Goal: Information Seeking & Learning: Learn about a topic

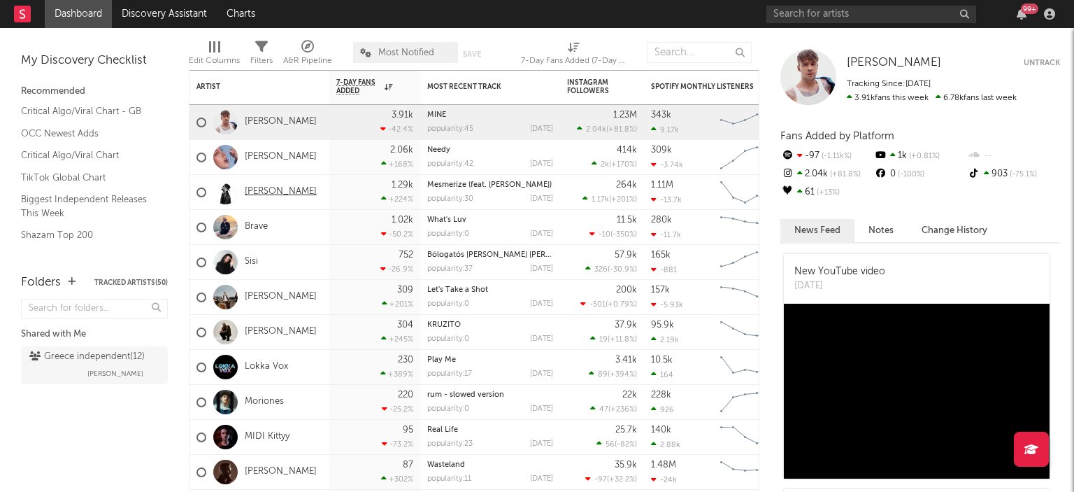
click at [245, 190] on link "[PERSON_NAME]" at bounding box center [281, 192] width 72 height 12
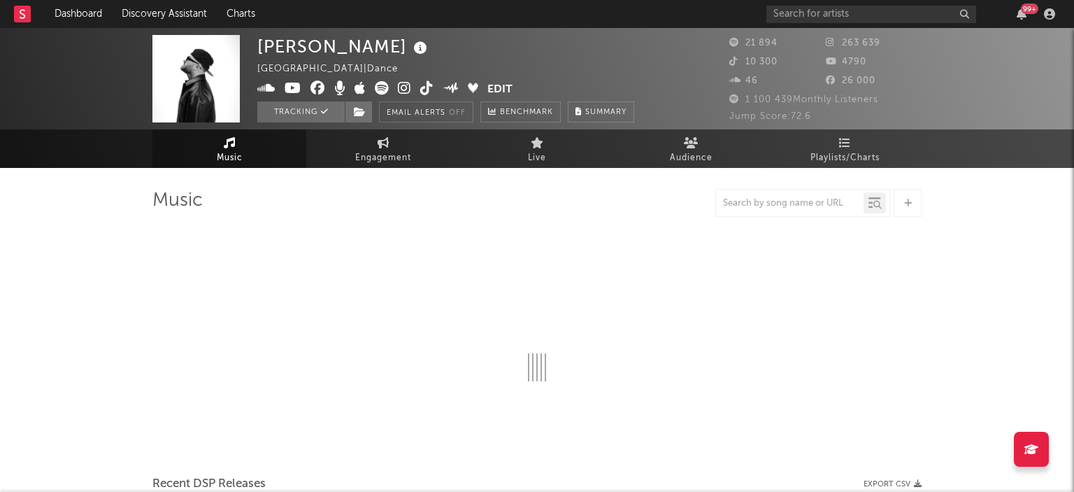
select select "6m"
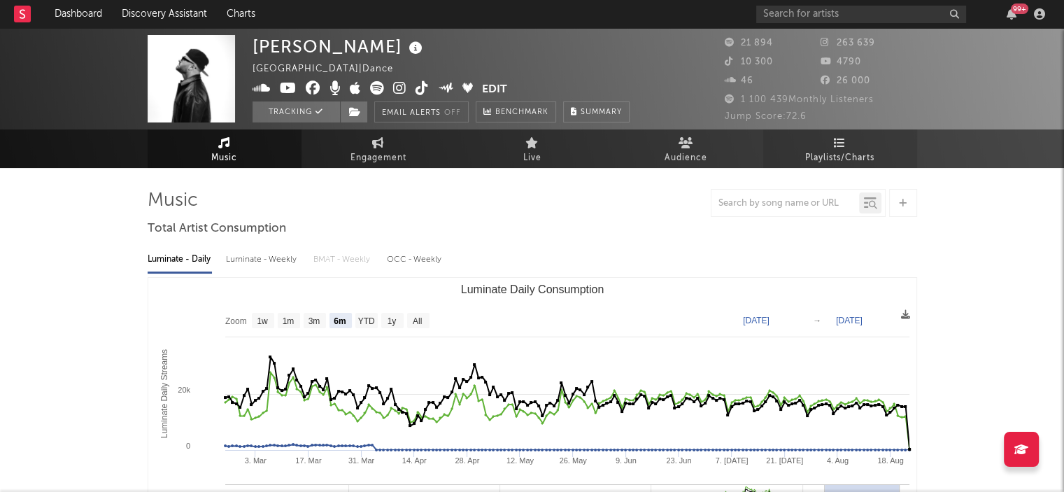
click at [851, 152] on span "Playlists/Charts" at bounding box center [839, 158] width 69 height 17
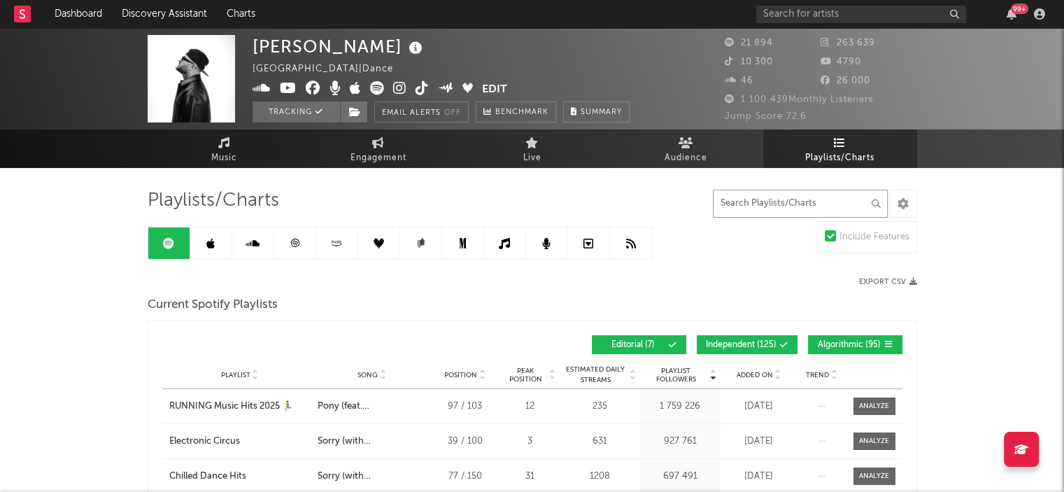
click at [800, 190] on input "text" at bounding box center [800, 204] width 175 height 28
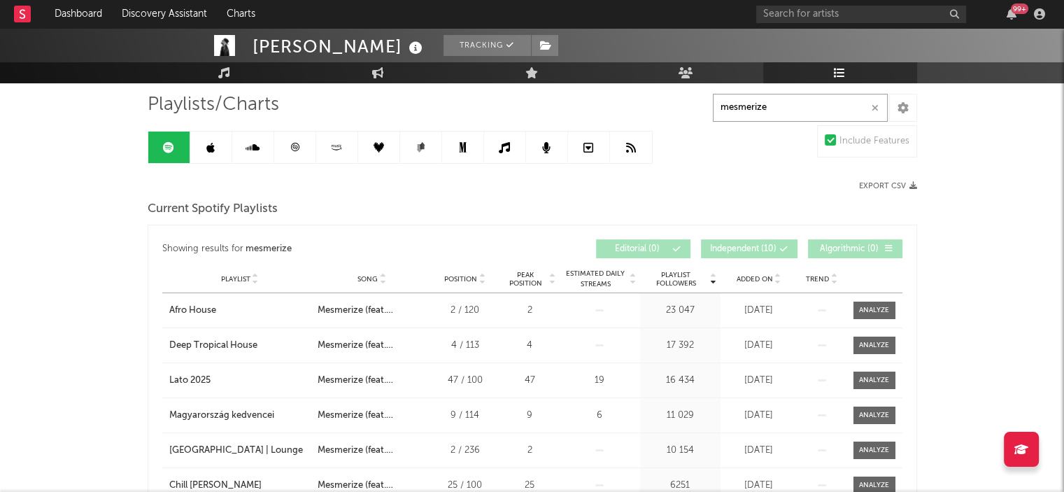
scroll to position [33, 0]
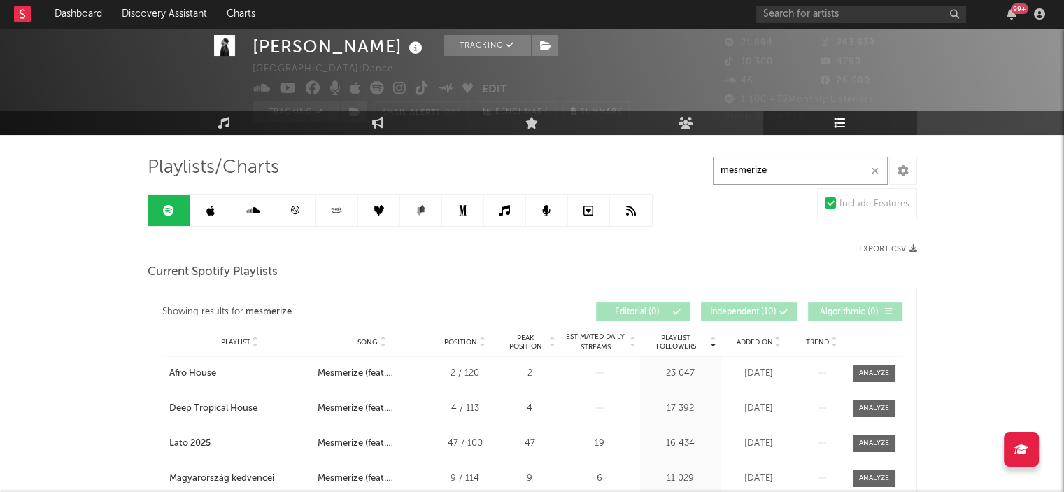
type input "mesmerize"
click at [221, 211] on link at bounding box center [211, 209] width 42 height 31
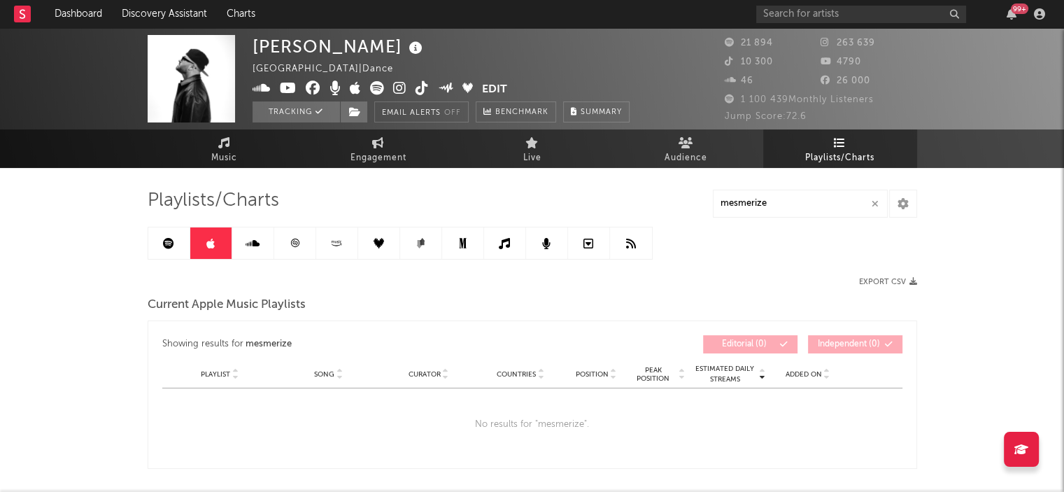
click at [257, 246] on icon at bounding box center [253, 243] width 14 height 11
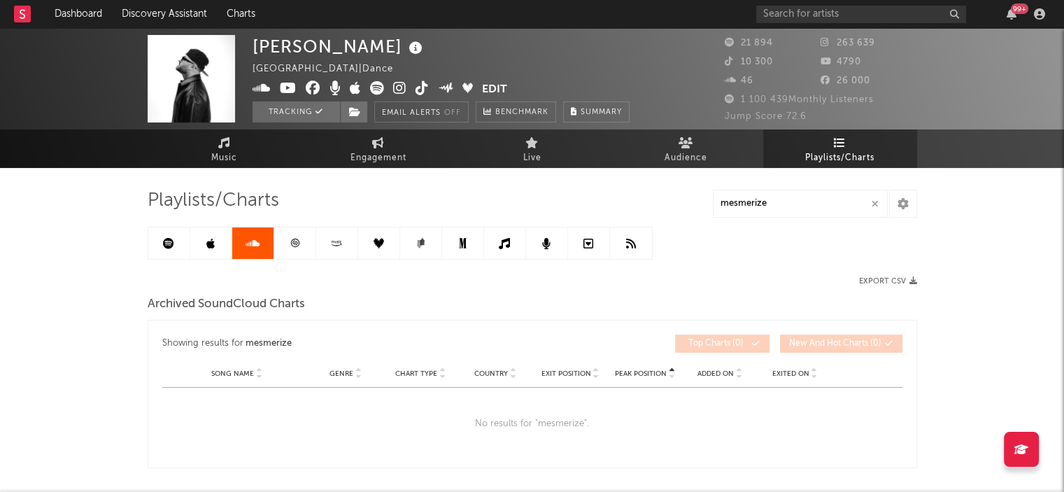
click at [290, 243] on icon at bounding box center [295, 243] width 10 height 10
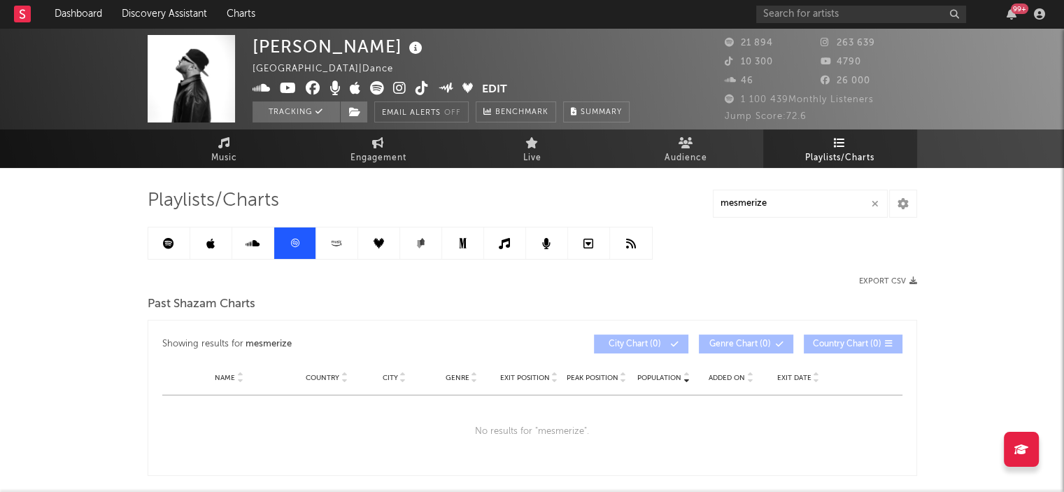
click at [337, 241] on icon at bounding box center [337, 242] width 1 height 2
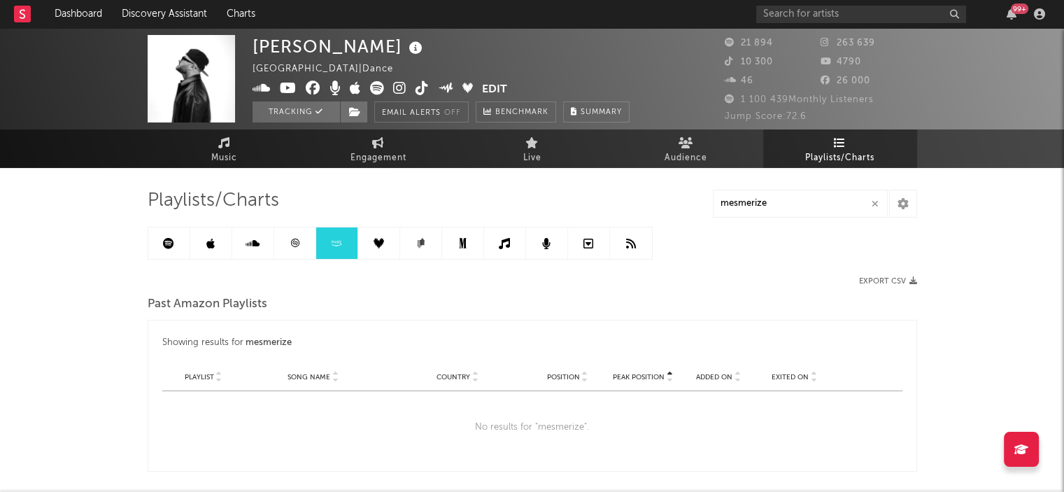
click at [375, 240] on icon at bounding box center [379, 243] width 10 height 10
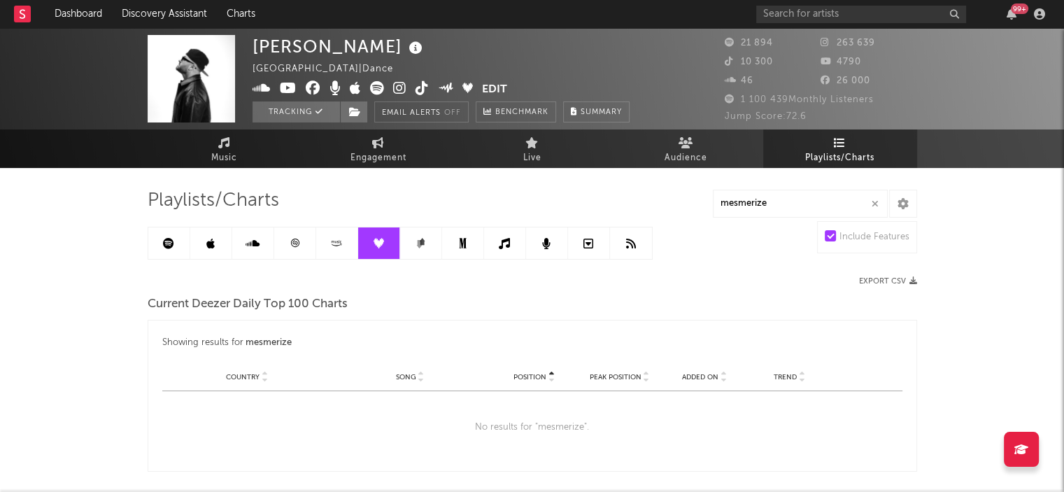
click at [411, 240] on link at bounding box center [421, 242] width 42 height 31
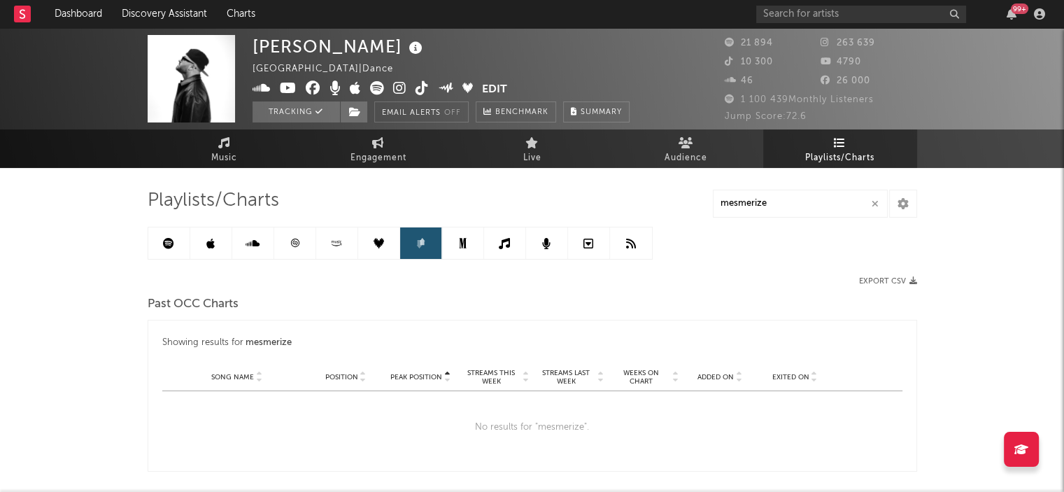
click at [477, 242] on link at bounding box center [463, 242] width 42 height 31
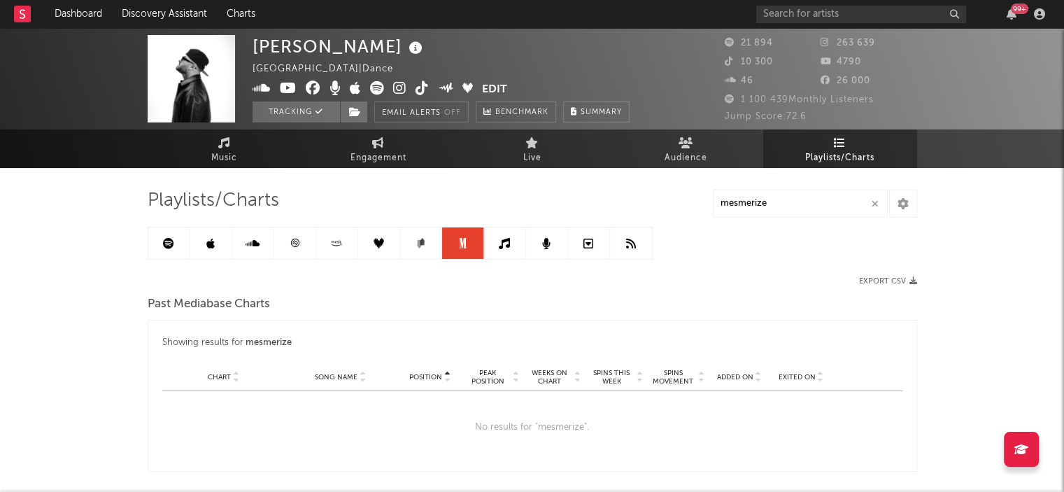
click at [502, 242] on icon at bounding box center [504, 243] width 11 height 11
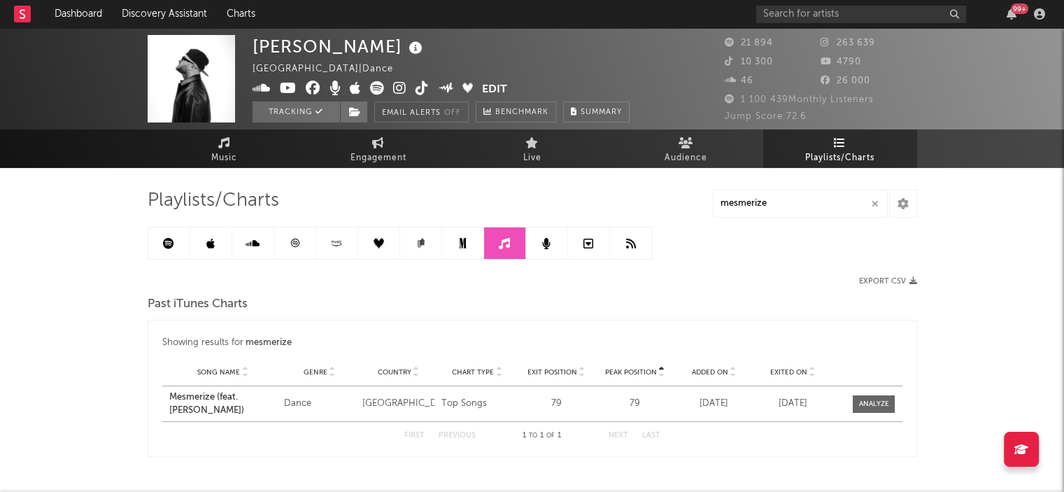
click at [542, 245] on icon at bounding box center [546, 243] width 8 height 11
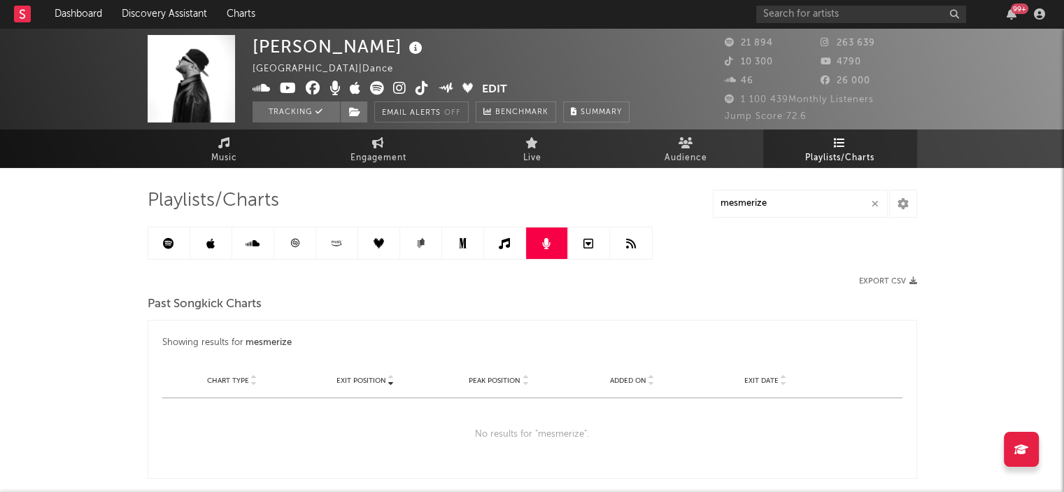
click at [590, 243] on icon at bounding box center [588, 243] width 10 height 11
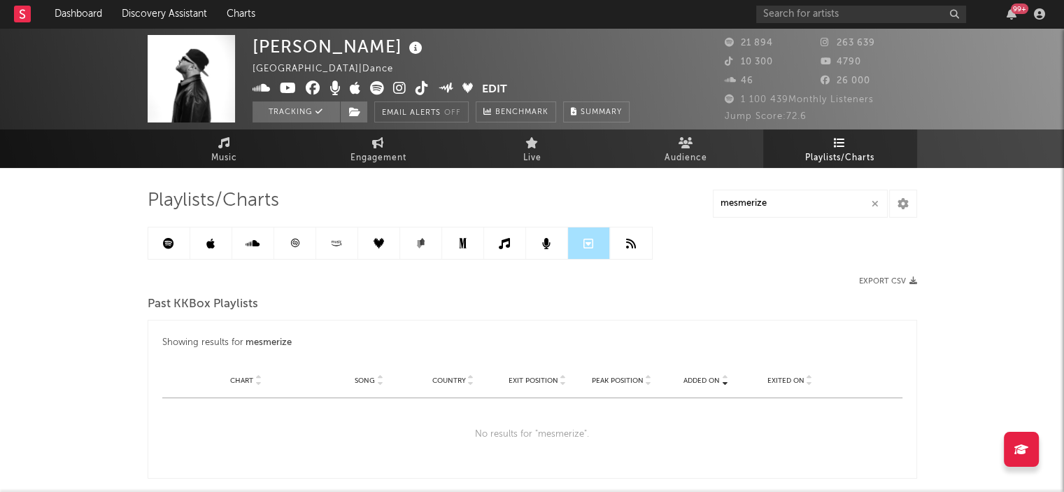
click at [630, 243] on icon at bounding box center [631, 243] width 10 height 11
